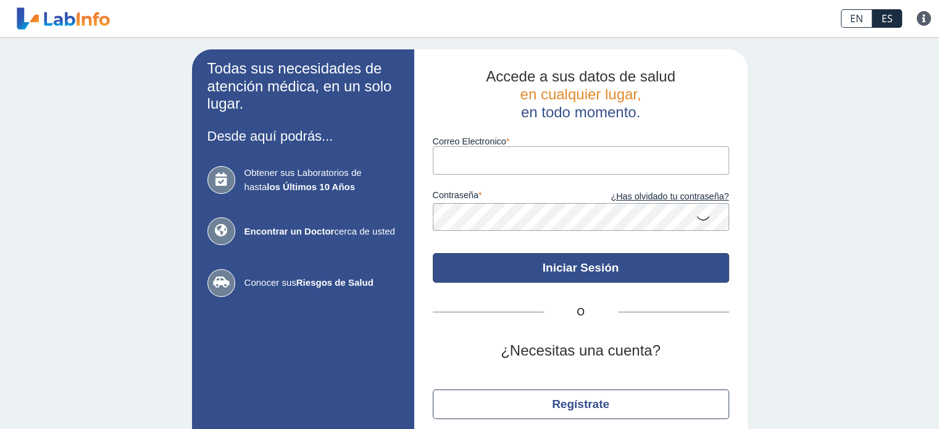
type input "[EMAIL_ADDRESS][DOMAIN_NAME]"
click at [541, 261] on button "Iniciar Sesión" at bounding box center [581, 268] width 296 height 30
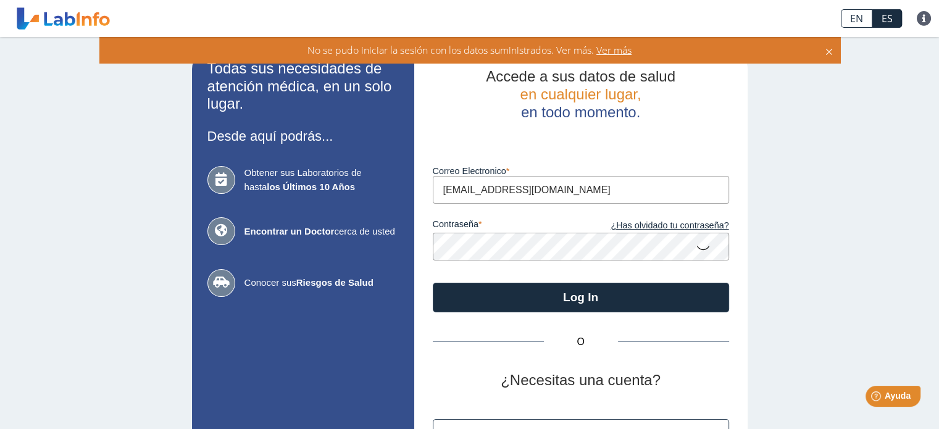
click at [699, 246] on icon at bounding box center [703, 247] width 15 height 24
click at [696, 246] on icon at bounding box center [703, 246] width 15 height 22
click at [420, 255] on div "Accede a sus datos de salud en cualquier lugar, en todo momento. Luego de vario…" at bounding box center [581, 272] width 334 height 447
click at [699, 248] on icon at bounding box center [703, 247] width 15 height 24
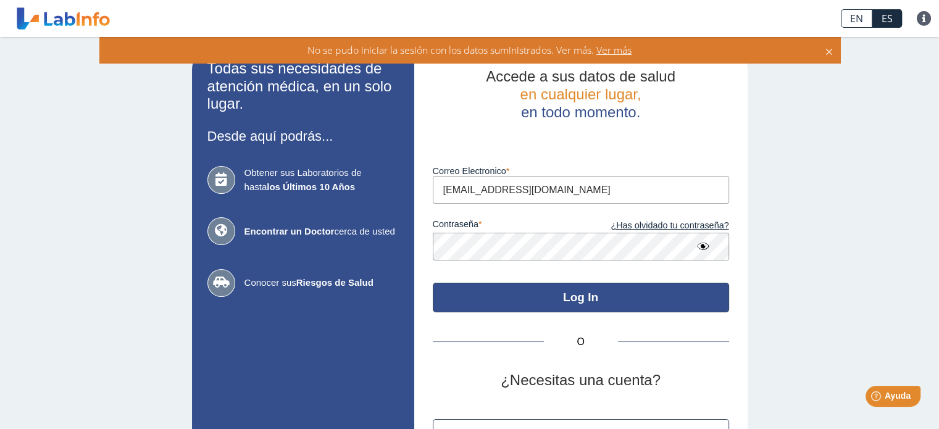
click at [591, 298] on button "Log In" at bounding box center [581, 298] width 296 height 30
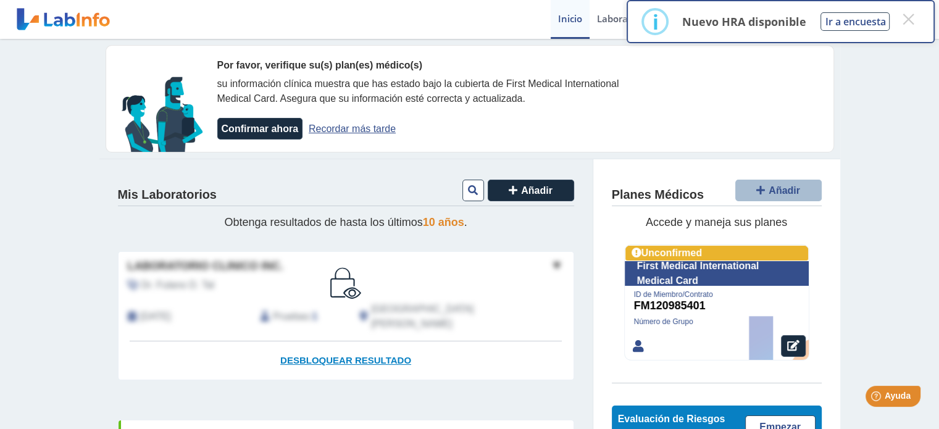
click at [355, 355] on span "Desbloquear resultado" at bounding box center [345, 360] width 131 height 10
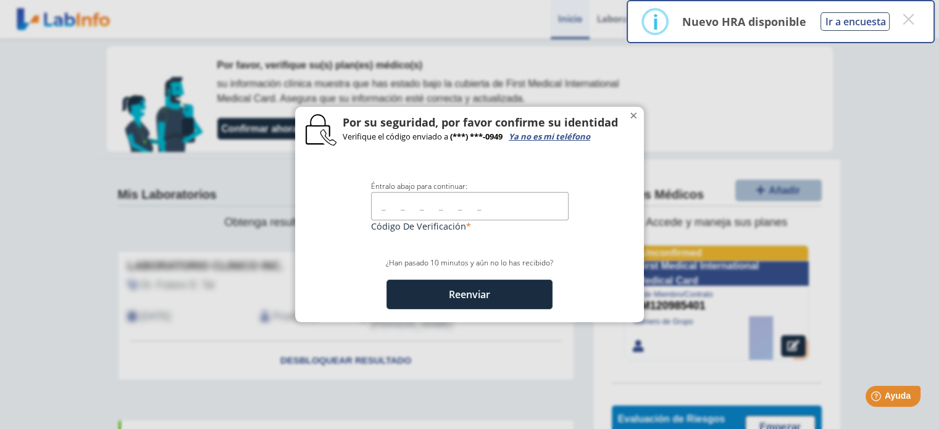
click at [388, 217] on input "text" at bounding box center [470, 206] width 198 height 28
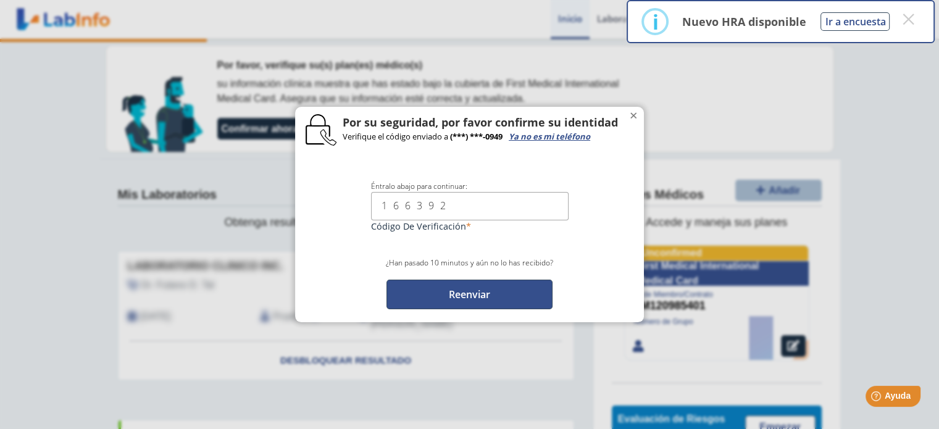
type input "166392"
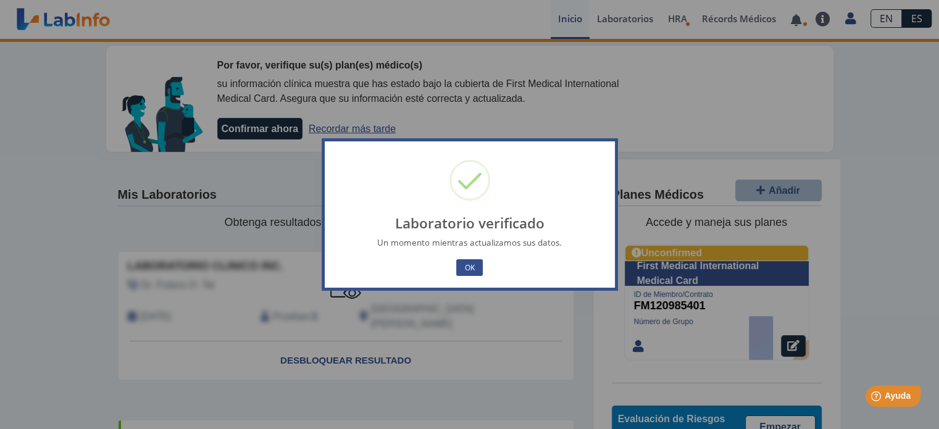
click at [477, 294] on div "Laboratorio verificado × Un momento mientras actualizamos sus datos. OK No Canc…" at bounding box center [469, 214] width 939 height 429
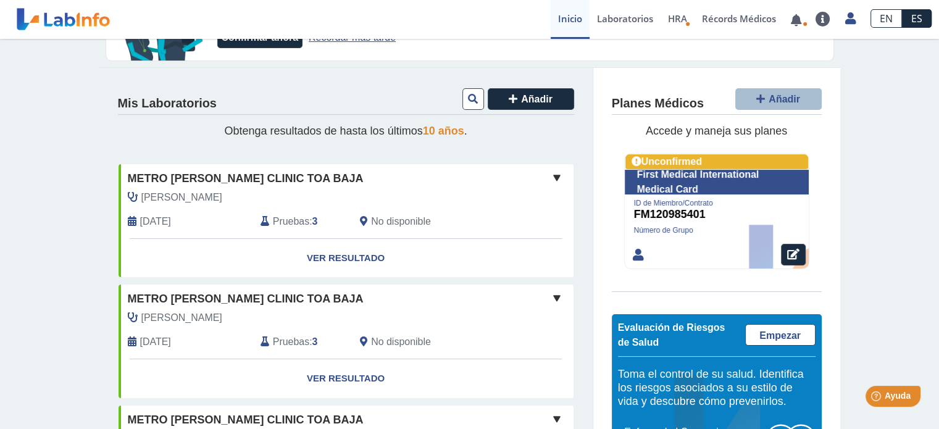
scroll to position [185, 0]
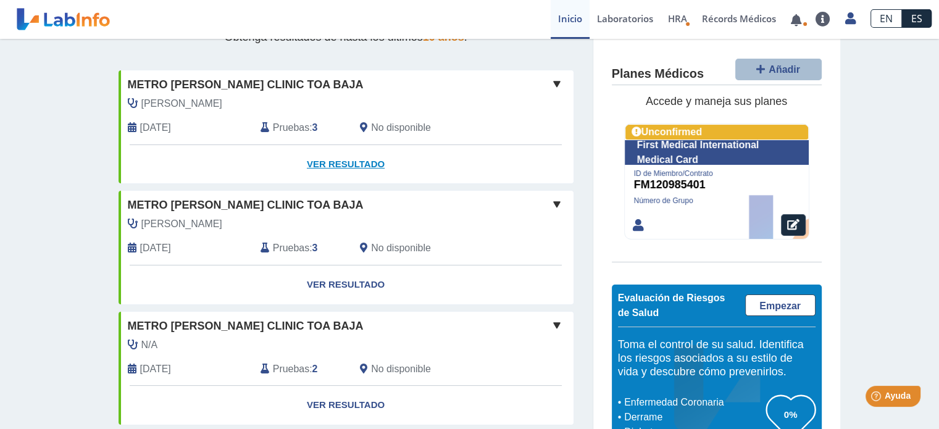
click at [350, 164] on link "Ver Resultado" at bounding box center [346, 164] width 455 height 39
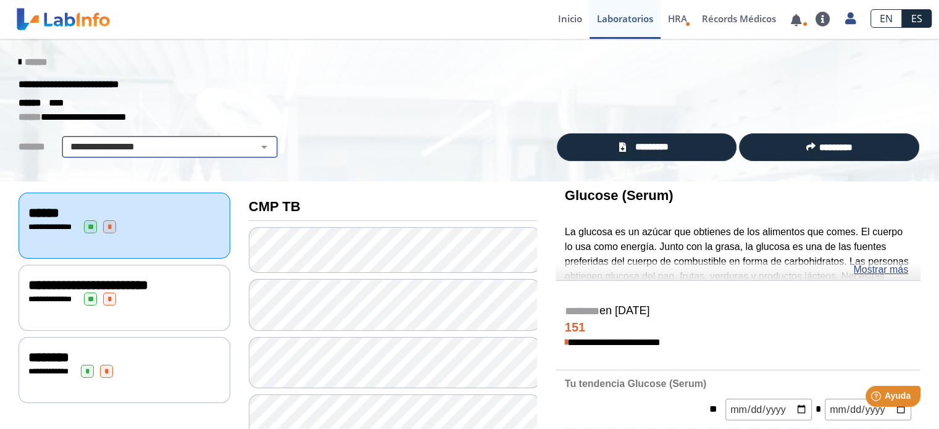
click at [254, 144] on select "**********" at bounding box center [169, 147] width 209 height 15
click at [358, 115] on p "**********" at bounding box center [461, 117] width 884 height 15
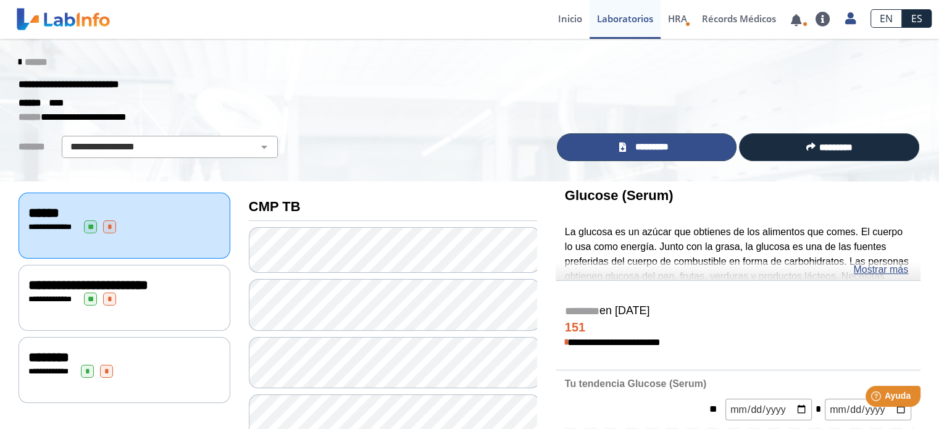
click at [647, 144] on span "*********" at bounding box center [651, 147] width 45 height 14
